Goal: Task Accomplishment & Management: Complete application form

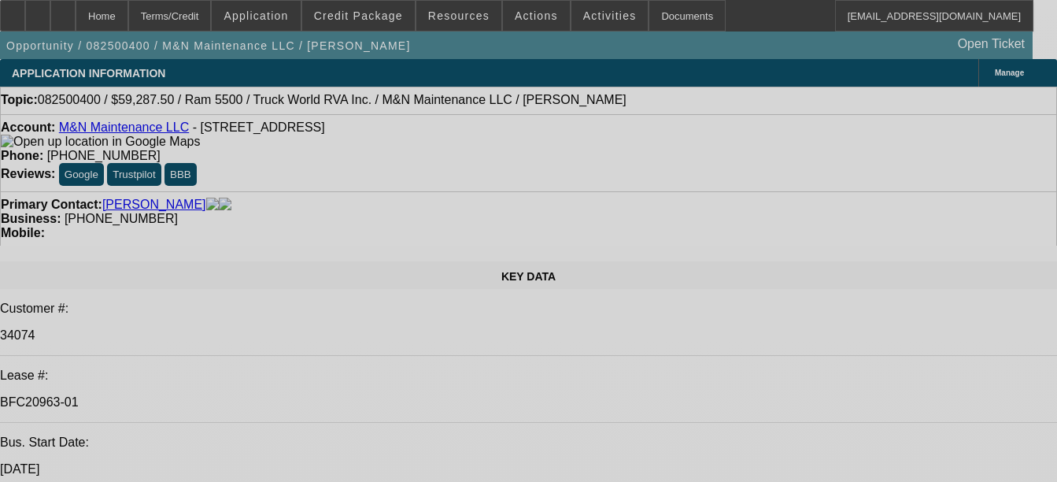
select select "0.1"
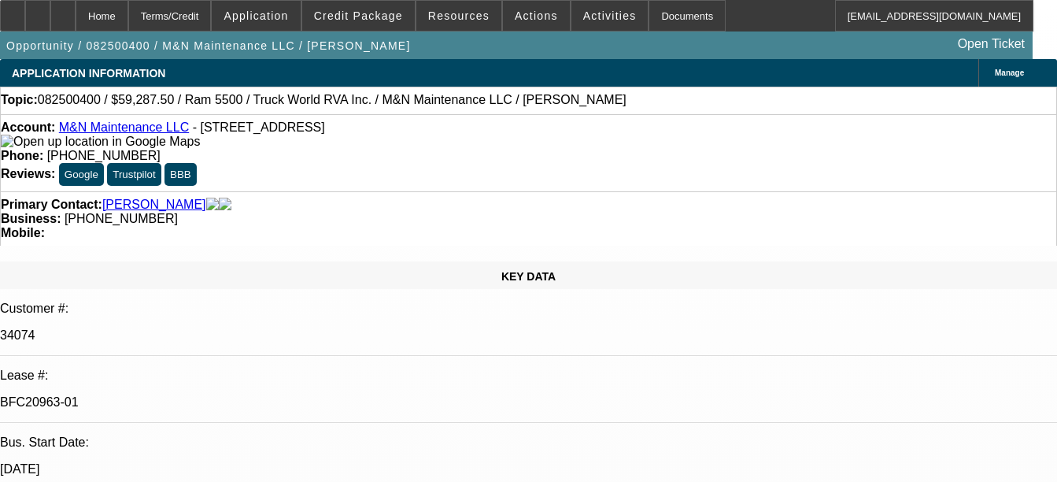
select select "0"
select select "0.1"
select select "0"
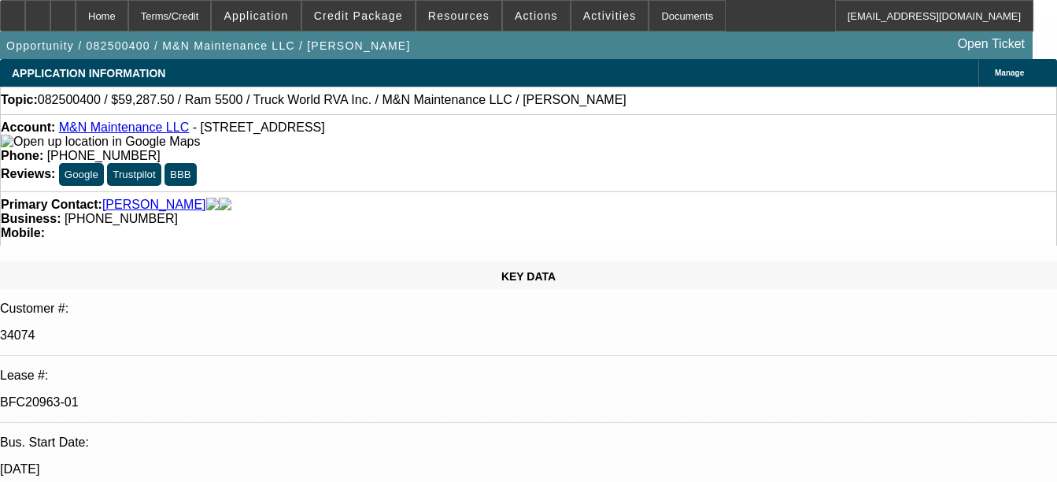
select select "0.1"
select select "0"
select select "1"
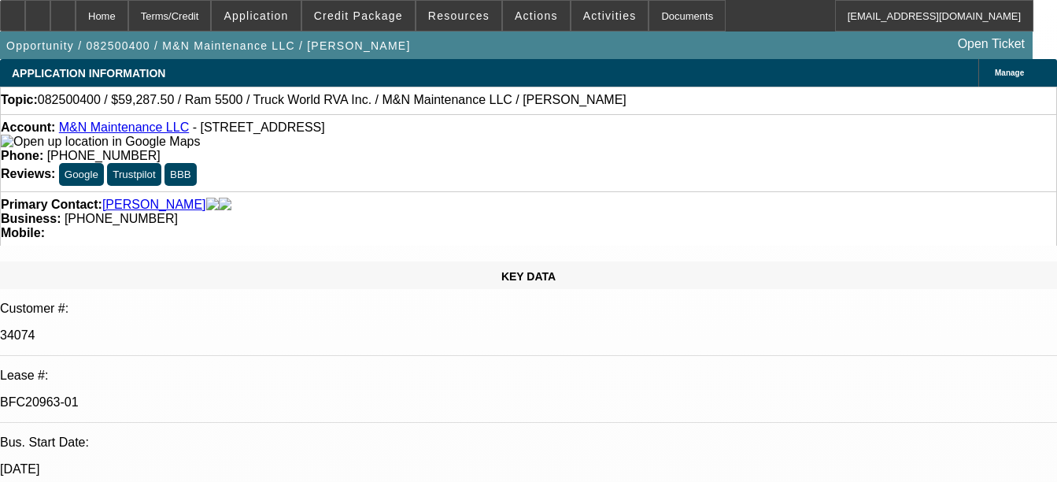
select select "6"
select select "1"
select select "6"
select select "1"
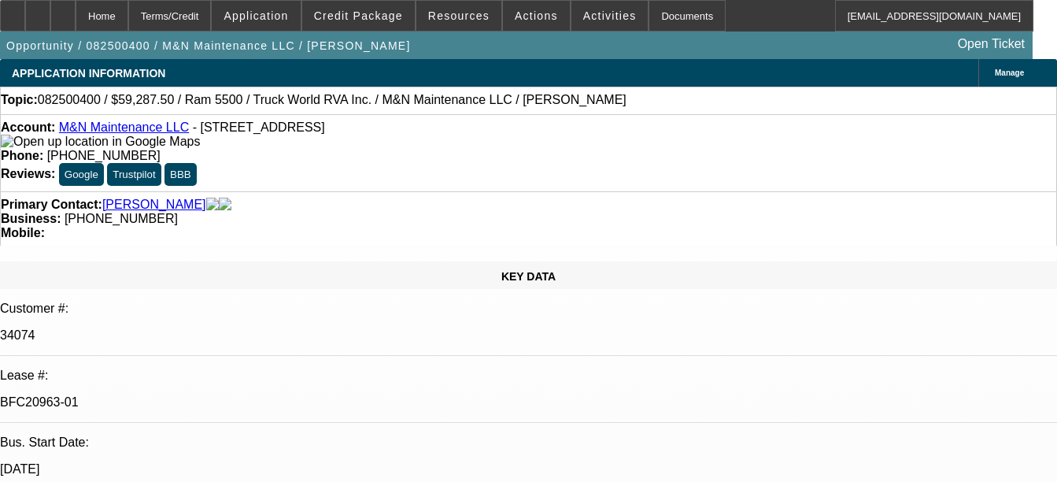
select select "1"
select select "6"
